Goal: Navigation & Orientation: Find specific page/section

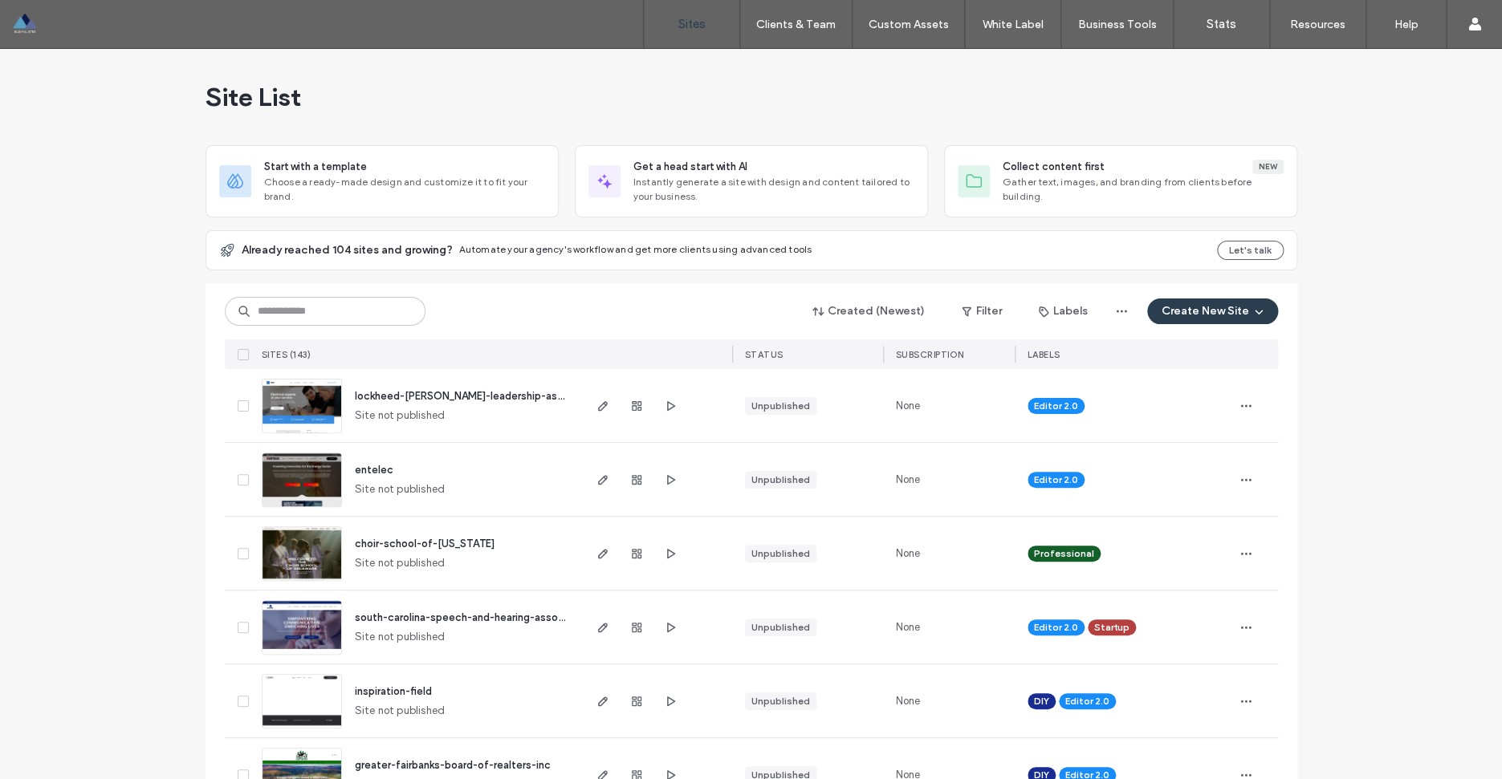
drag, startPoint x: 555, startPoint y: 398, endPoint x: 70, endPoint y: 14, distance: 618.3
click at [360, 394] on div "lockheed-[PERSON_NAME]-leadership-association Site not published" at bounding box center [461, 405] width 238 height 73
click at [551, 591] on div "south-carolina-speech-and-hearing-association Site not published" at bounding box center [461, 627] width 238 height 73
click at [544, 591] on div "south-carolina-speech-and-hearing-association Site not published" at bounding box center [461, 627] width 238 height 73
click at [531, 591] on div "south-carolina-speech-and-hearing-association Site not published" at bounding box center [461, 627] width 238 height 73
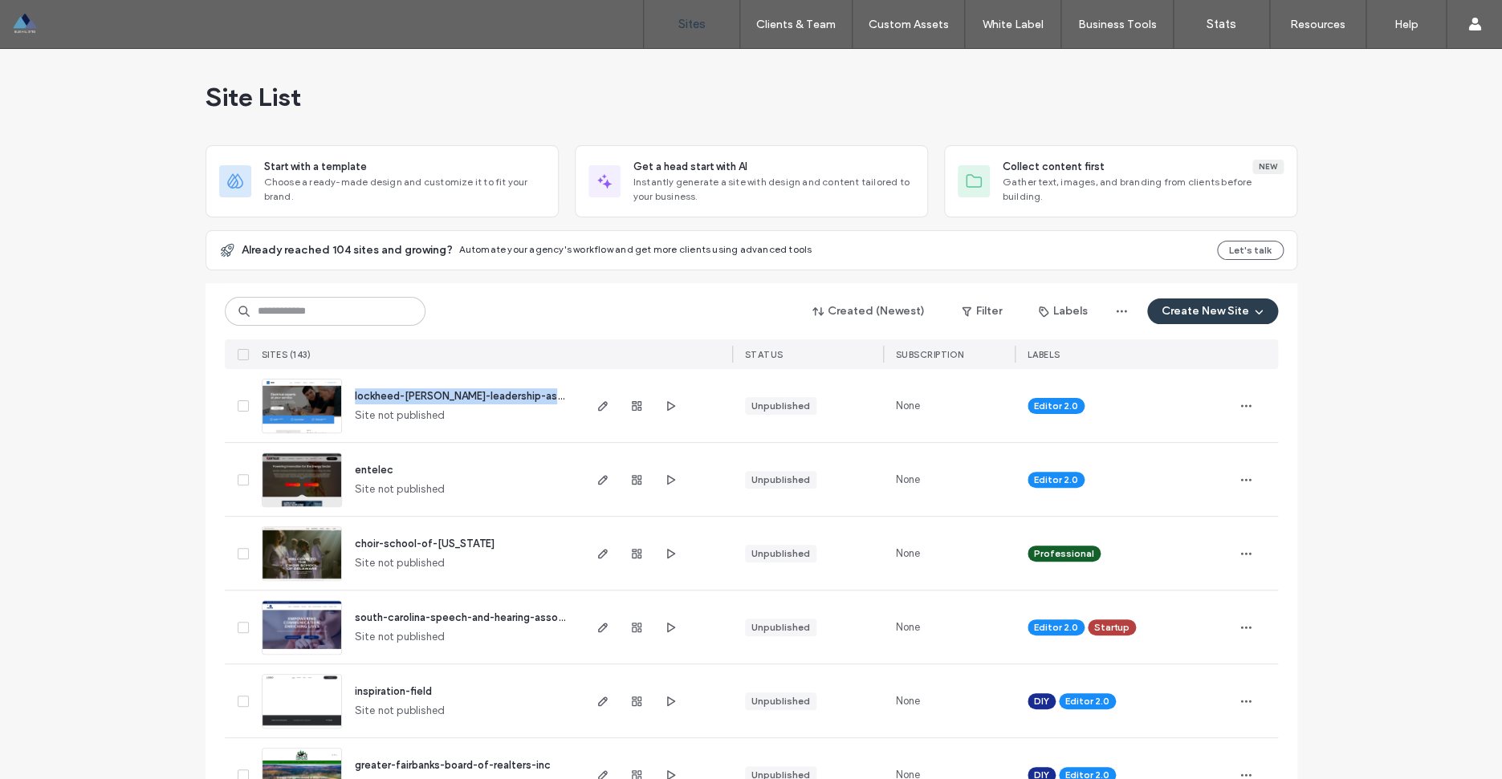
drag, startPoint x: 504, startPoint y: 395, endPoint x: 352, endPoint y: 398, distance: 152.5
click at [352, 398] on div "lockheed-[PERSON_NAME]-leadership-association Site not published" at bounding box center [461, 405] width 238 height 73
copy span "lockheed-[PERSON_NAME]-leadership-association"
click at [520, 89] on div "Site List" at bounding box center [751, 97] width 1092 height 96
